Goal: Task Accomplishment & Management: Use online tool/utility

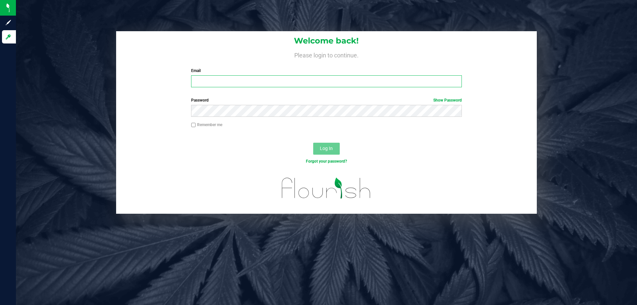
click at [333, 77] on input "Email" at bounding box center [326, 81] width 270 height 12
type input "[EMAIL_ADDRESS][DOMAIN_NAME]"
drag, startPoint x: 332, startPoint y: 97, endPoint x: 332, endPoint y: 103, distance: 6.0
click at [333, 99] on label "Password Show Password" at bounding box center [326, 100] width 270 height 6
click at [335, 142] on div "Log In" at bounding box center [326, 151] width 420 height 22
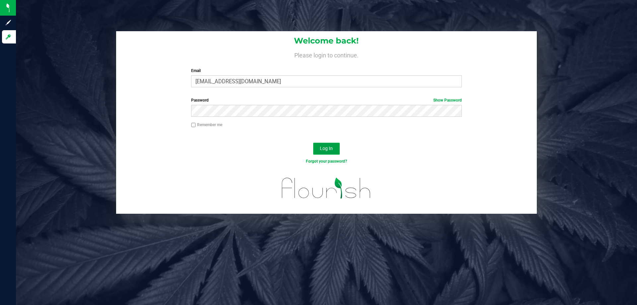
click at [332, 149] on span "Log In" at bounding box center [326, 148] width 13 height 5
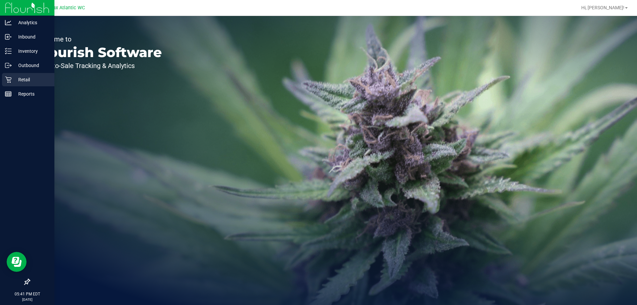
click at [17, 81] on p "Retail" at bounding box center [32, 80] width 40 height 8
